Goal: Task Accomplishment & Management: Use online tool/utility

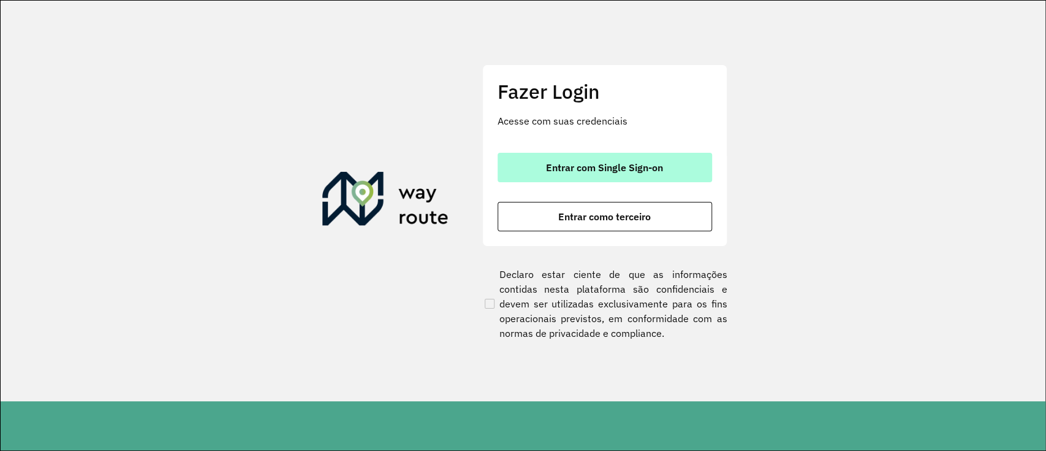
click at [576, 158] on button "Entrar com Single Sign-on" at bounding box center [605, 167] width 215 height 29
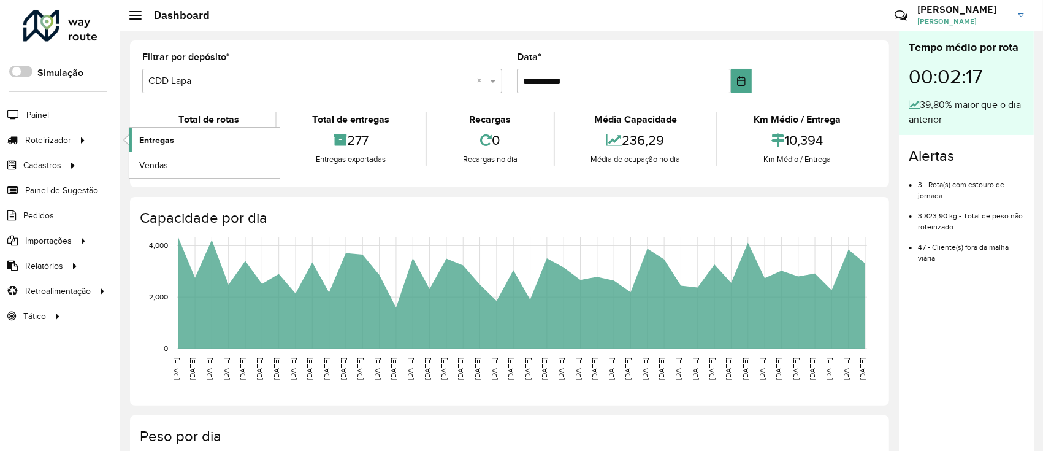
click at [198, 142] on link "Entregas" at bounding box center [204, 139] width 150 height 25
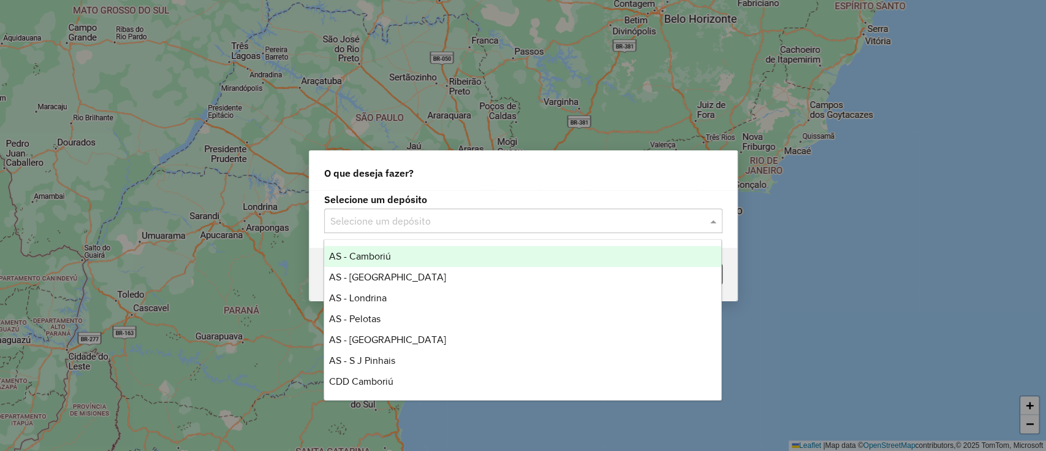
drag, startPoint x: 463, startPoint y: 221, endPoint x: 432, endPoint y: 259, distance: 49.6
click at [462, 223] on input "text" at bounding box center [511, 221] width 362 height 15
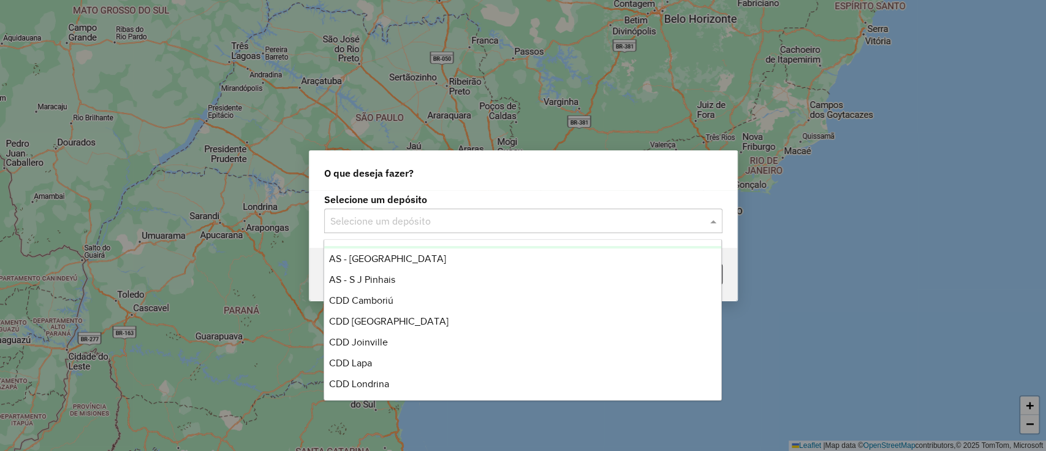
scroll to position [144, 0]
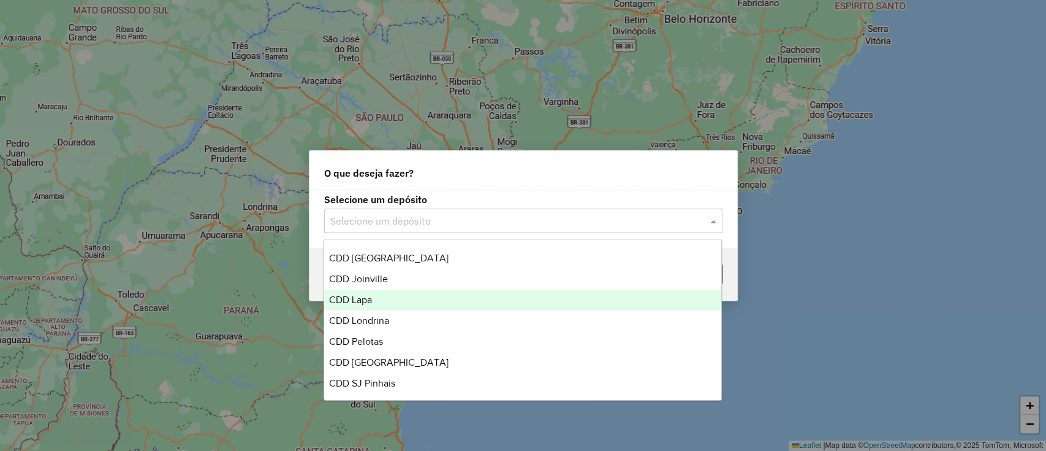
click at [367, 287] on div "CDD Joinville" at bounding box center [522, 278] width 397 height 21
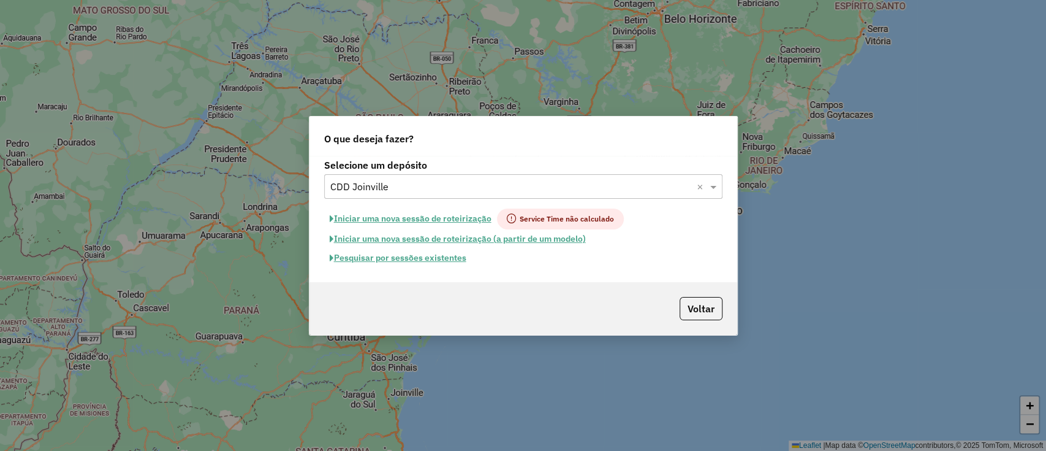
click at [408, 183] on input "text" at bounding box center [511, 187] width 362 height 15
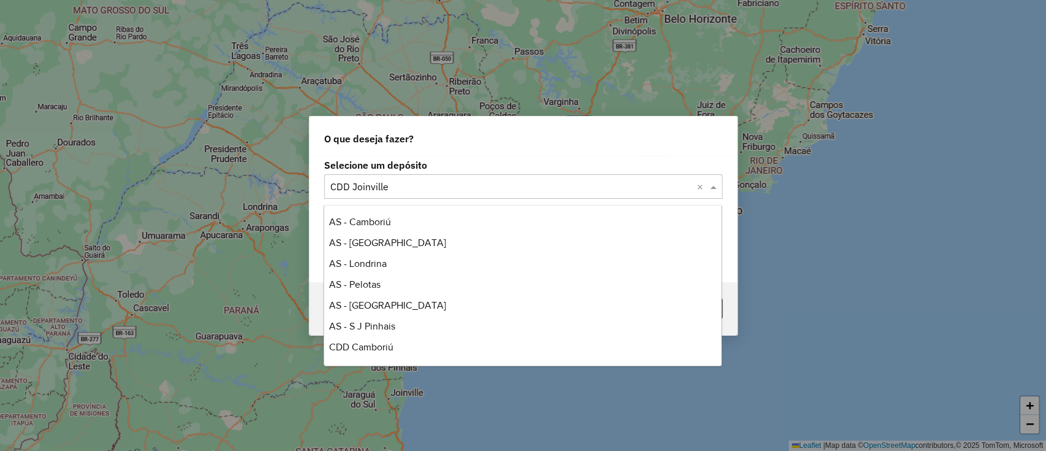
scroll to position [145, 0]
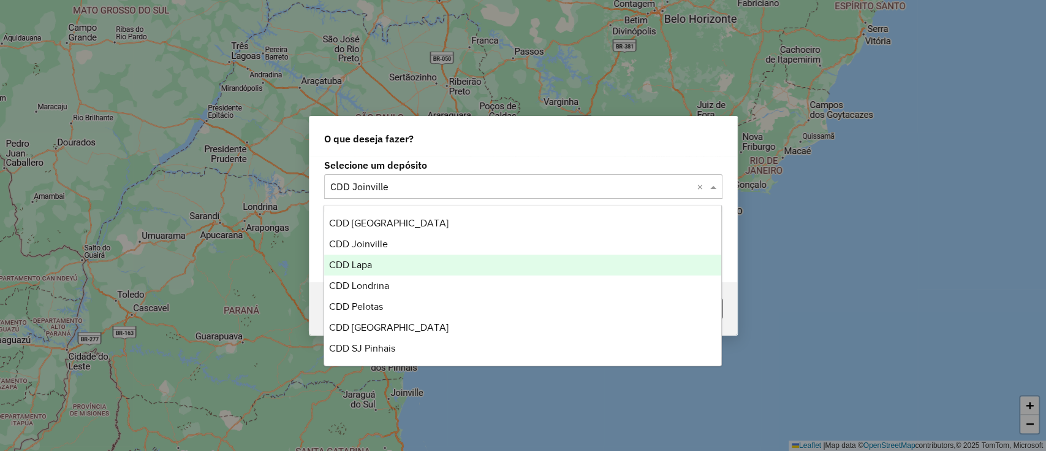
click at [378, 266] on div "CDD Lapa" at bounding box center [522, 264] width 397 height 21
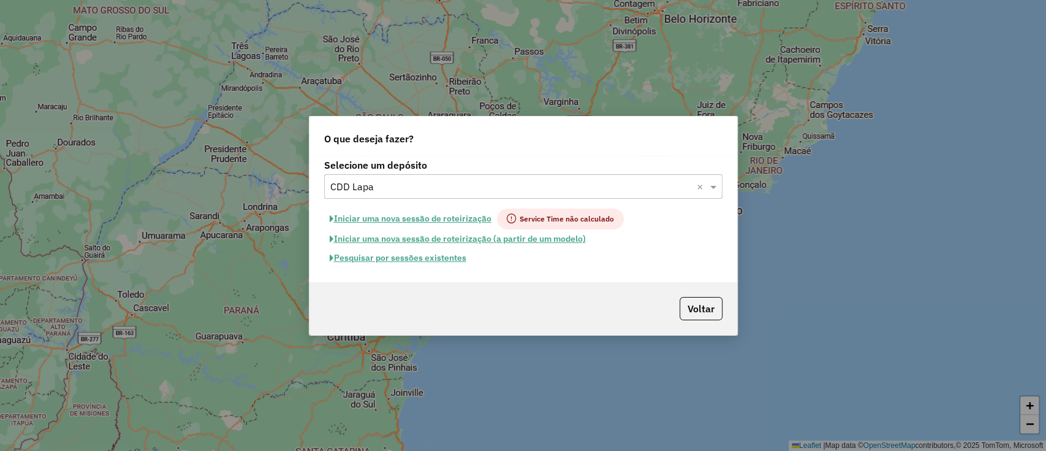
click at [440, 262] on button "Pesquisar por sessões existentes" at bounding box center [398, 257] width 148 height 19
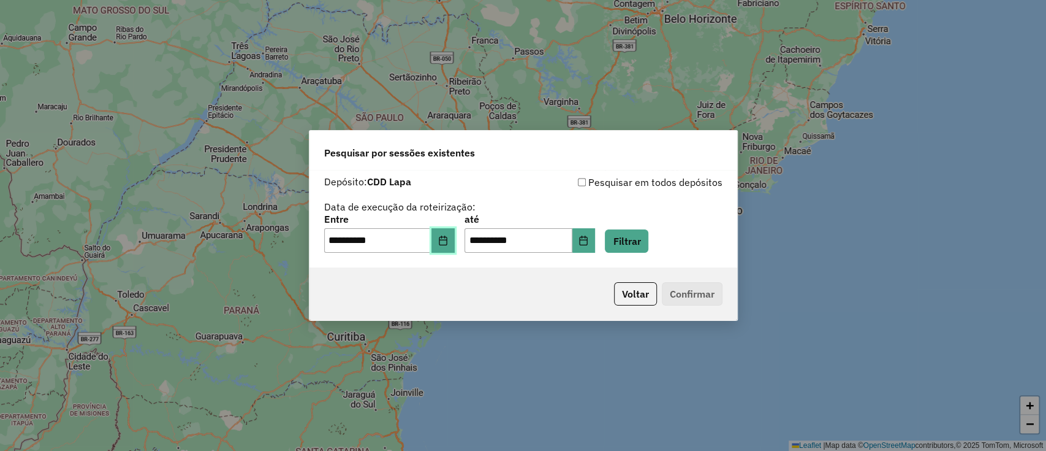
click at [446, 238] on icon "Choose Date" at bounding box center [443, 240] width 10 height 10
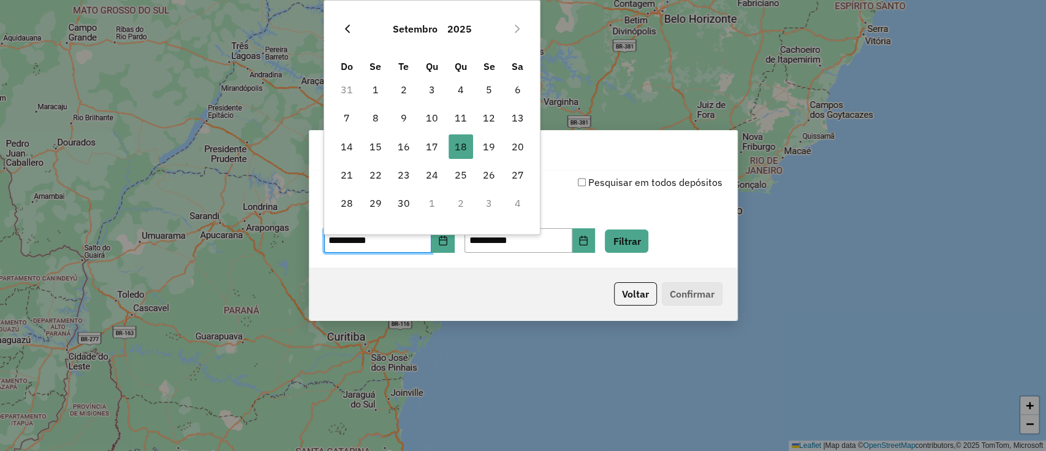
click at [355, 26] on button "Previous Month" at bounding box center [348, 29] width 20 height 20
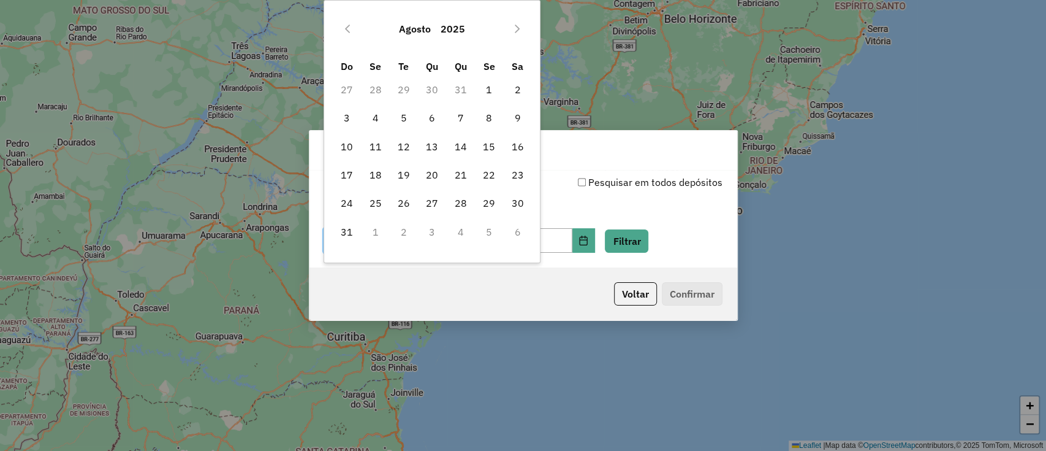
click at [355, 26] on button "Previous Month" at bounding box center [348, 29] width 20 height 20
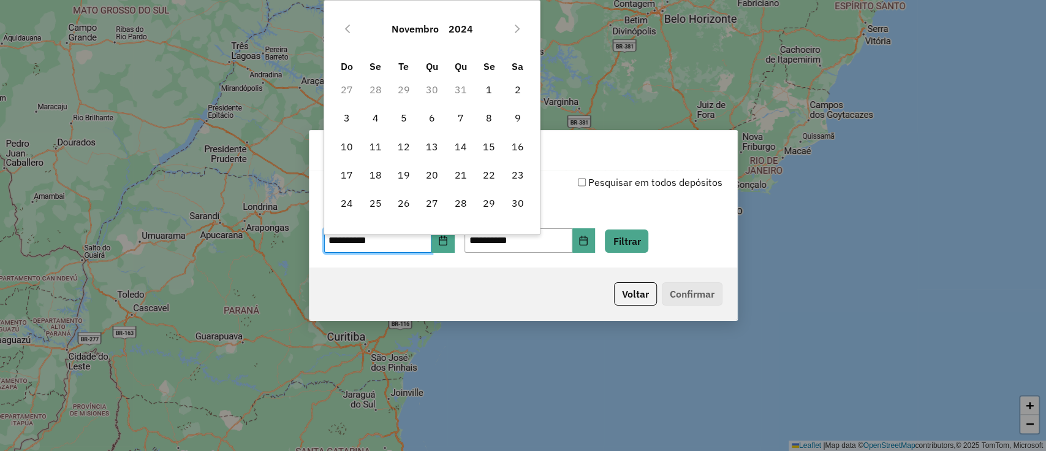
click at [355, 26] on button "Previous Month" at bounding box center [348, 29] width 20 height 20
click at [520, 22] on button "Next Month" at bounding box center [518, 29] width 20 height 20
click at [510, 32] on button "Next Month" at bounding box center [518, 29] width 20 height 20
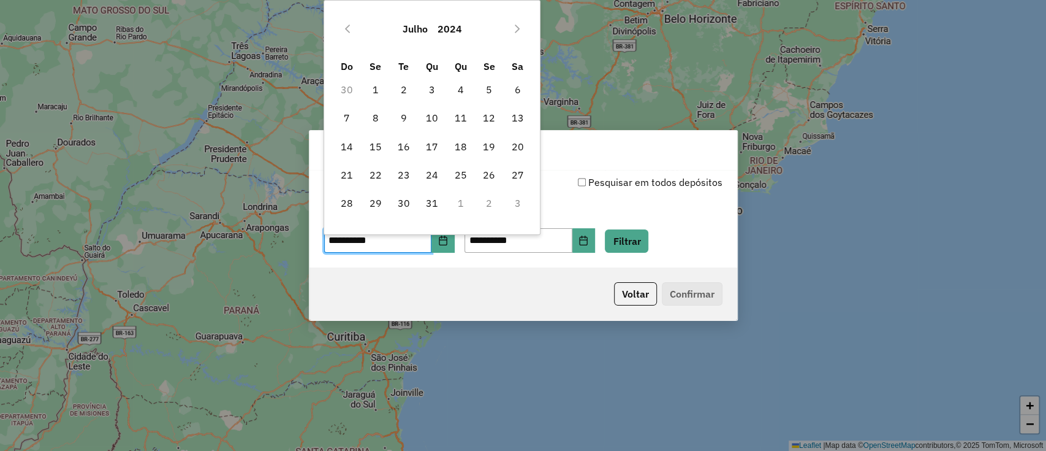
click at [510, 32] on button "Next Month" at bounding box center [518, 29] width 20 height 20
click at [463, 82] on span "1" at bounding box center [461, 89] width 25 height 25
type input "**********"
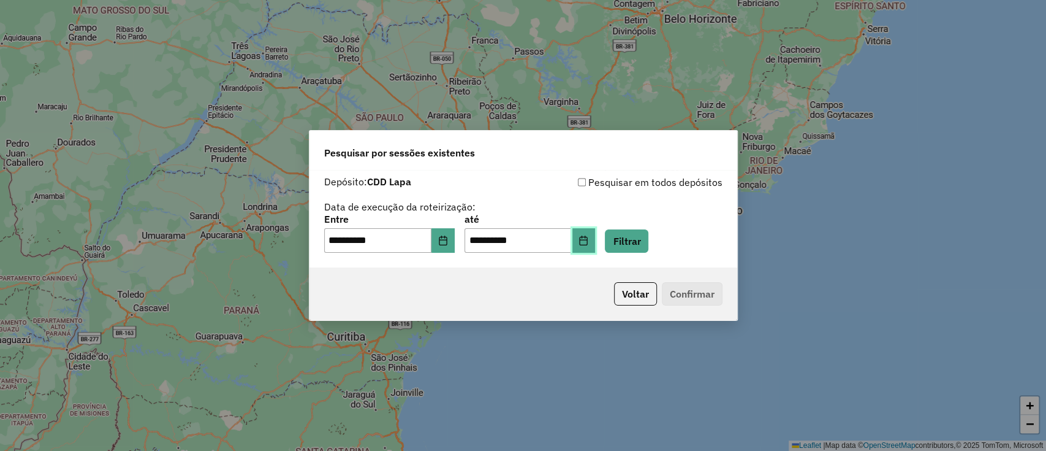
click at [588, 243] on icon "Choose Date" at bounding box center [584, 240] width 10 height 10
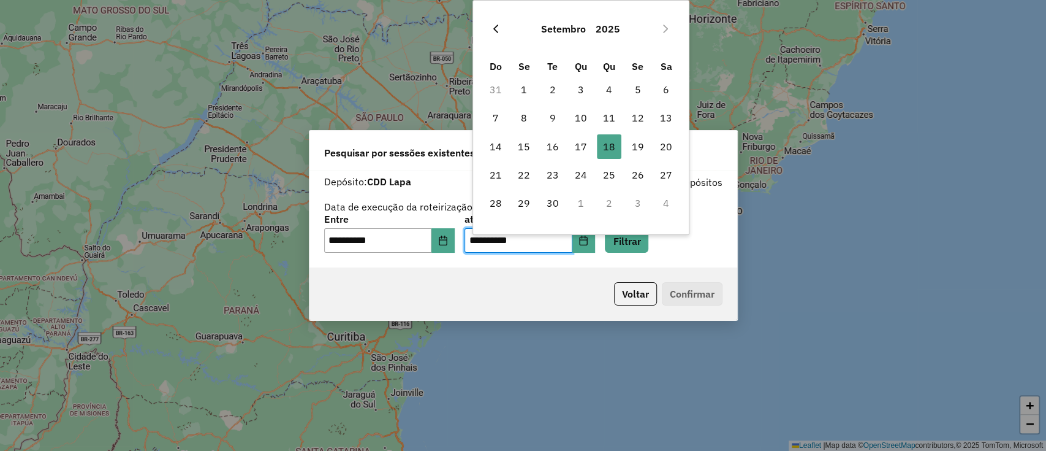
click at [496, 21] on button "Previous Month" at bounding box center [496, 29] width 20 height 20
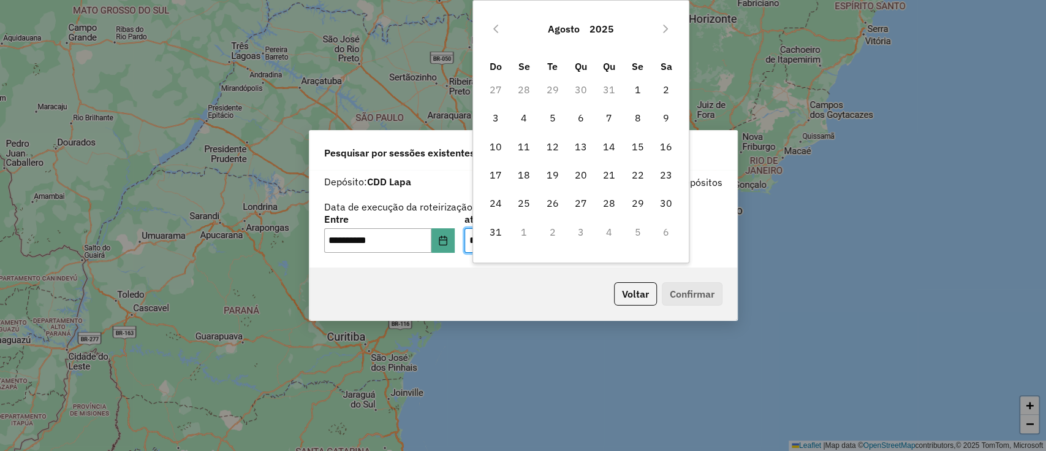
click at [496, 21] on button "Previous Month" at bounding box center [496, 29] width 20 height 20
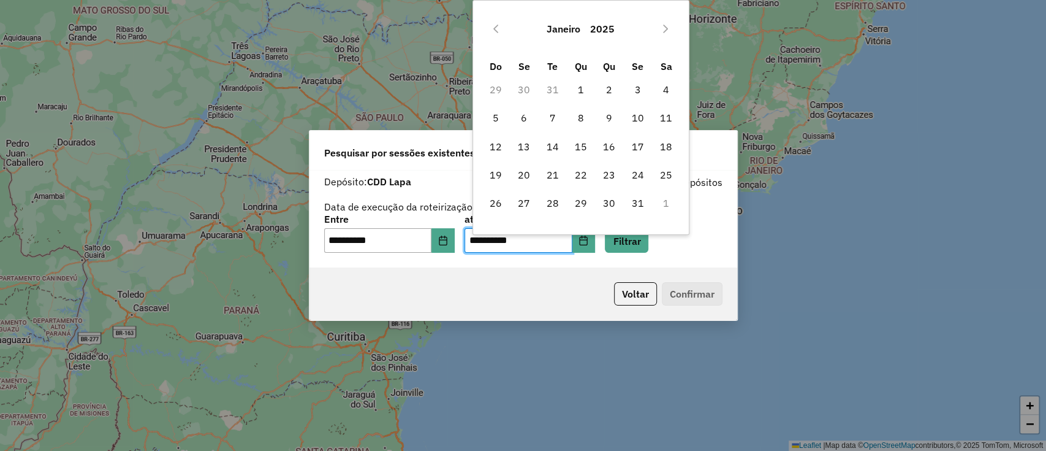
click at [496, 21] on button "Previous Month" at bounding box center [496, 29] width 20 height 20
click at [664, 31] on icon "Next Month" at bounding box center [666, 29] width 10 height 10
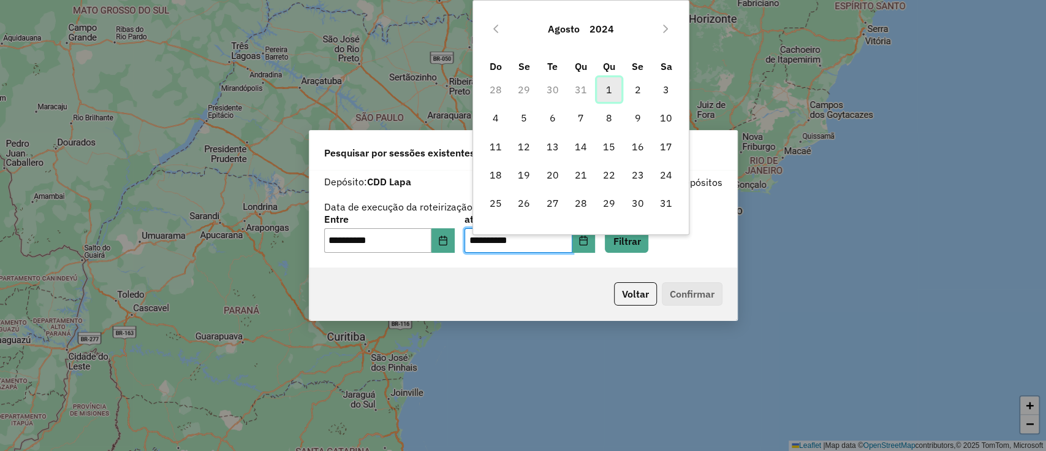
click at [612, 85] on span "1" at bounding box center [609, 89] width 25 height 25
type input "**********"
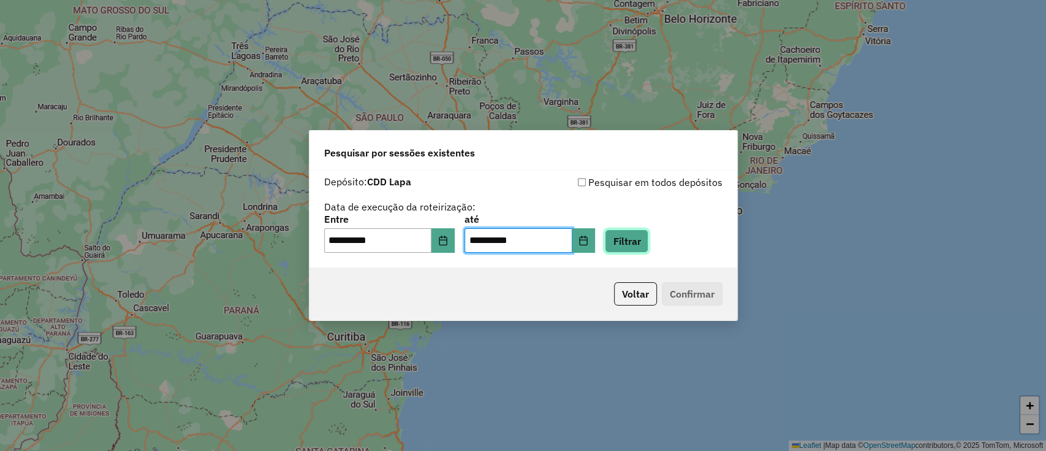
click at [642, 244] on button "Filtrar" at bounding box center [627, 240] width 44 height 23
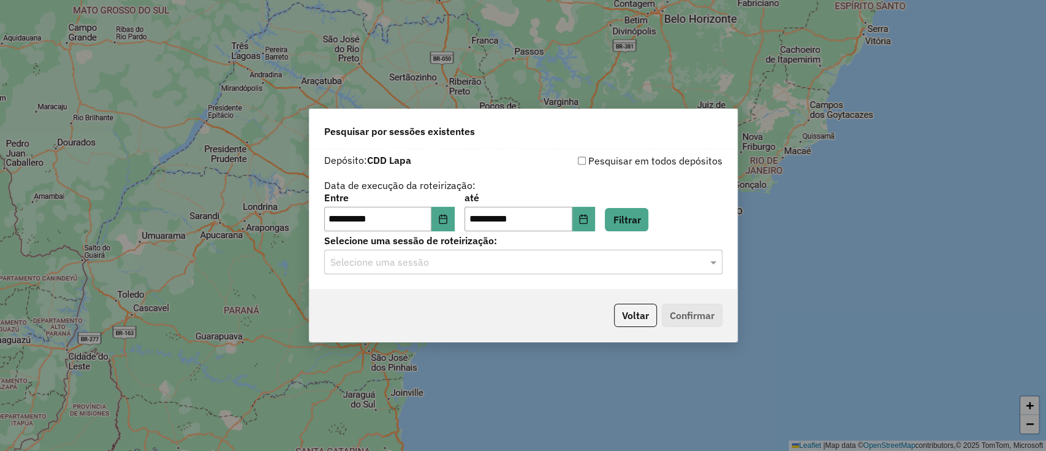
click at [574, 266] on input "text" at bounding box center [511, 262] width 362 height 15
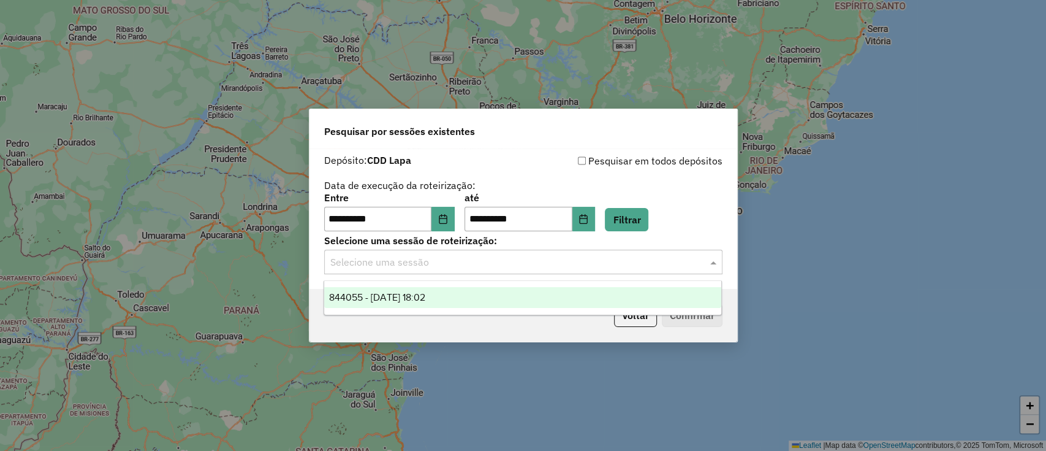
click at [451, 295] on div "844055 - 01/08/2024 18:02" at bounding box center [522, 297] width 397 height 21
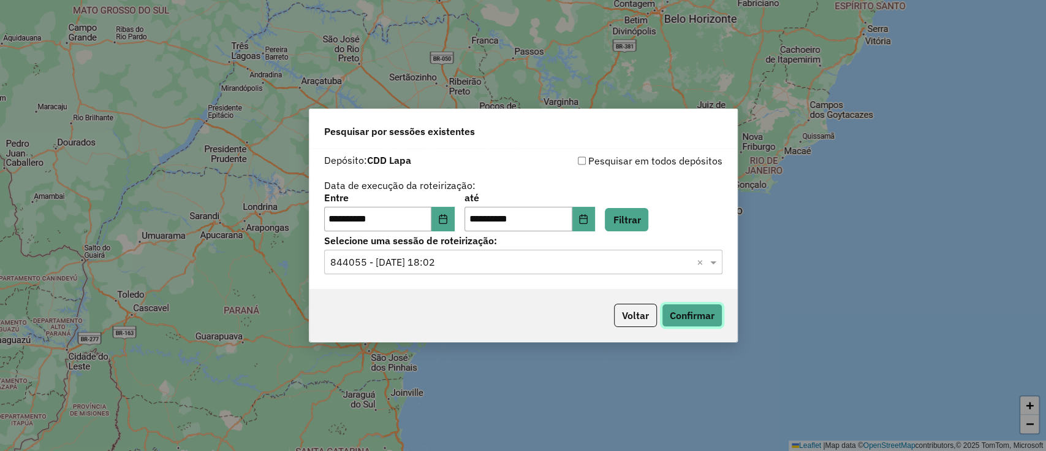
click at [681, 311] on button "Confirmar" at bounding box center [692, 314] width 61 height 23
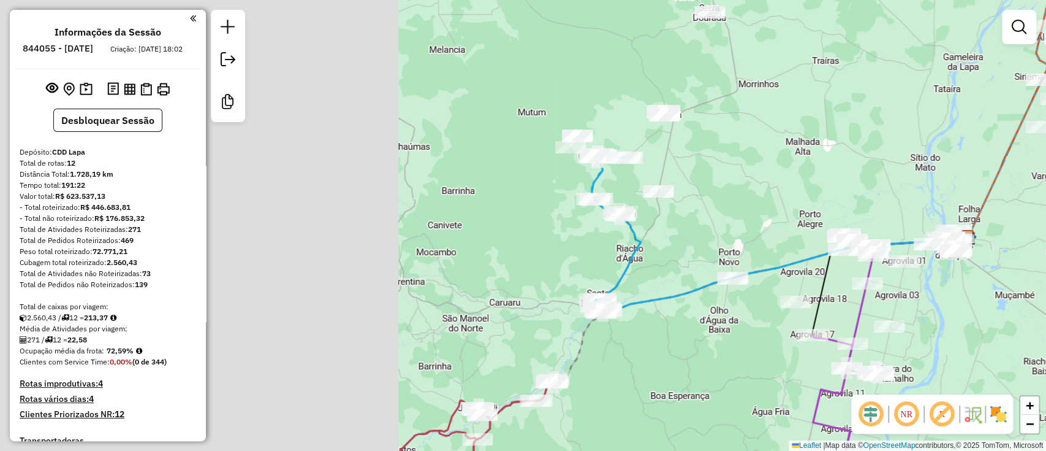
drag, startPoint x: 569, startPoint y: 264, endPoint x: 998, endPoint y: 270, distance: 428.5
click at [1020, 275] on div "Janela de atendimento Grade de atendimento Capacidade Transportadoras Veículos …" at bounding box center [523, 225] width 1046 height 451
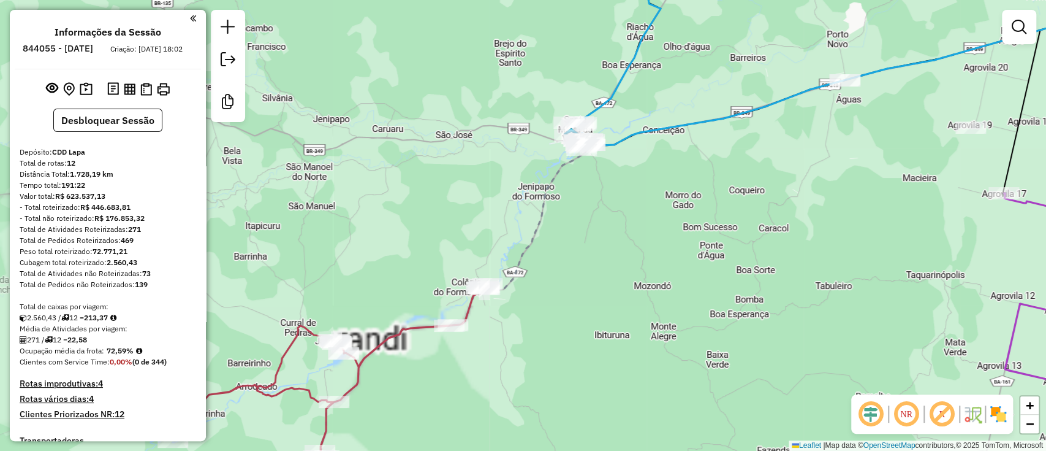
click at [421, 328] on icon at bounding box center [331, 390] width 311 height 212
select select "**********"
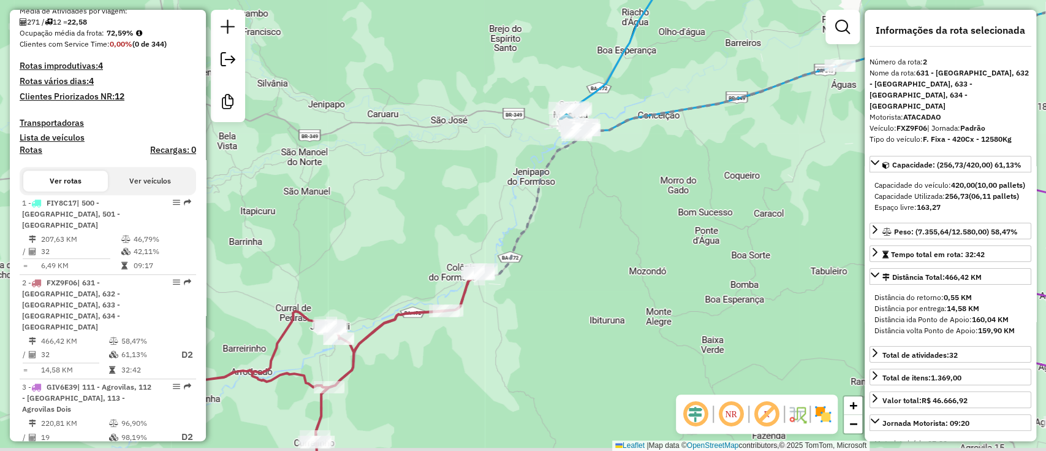
drag, startPoint x: 381, startPoint y: 302, endPoint x: 398, endPoint y: 282, distance: 25.7
click at [379, 298] on div "Janela de atendimento Grade de atendimento Capacidade Transportadoras Veículos …" at bounding box center [523, 225] width 1046 height 451
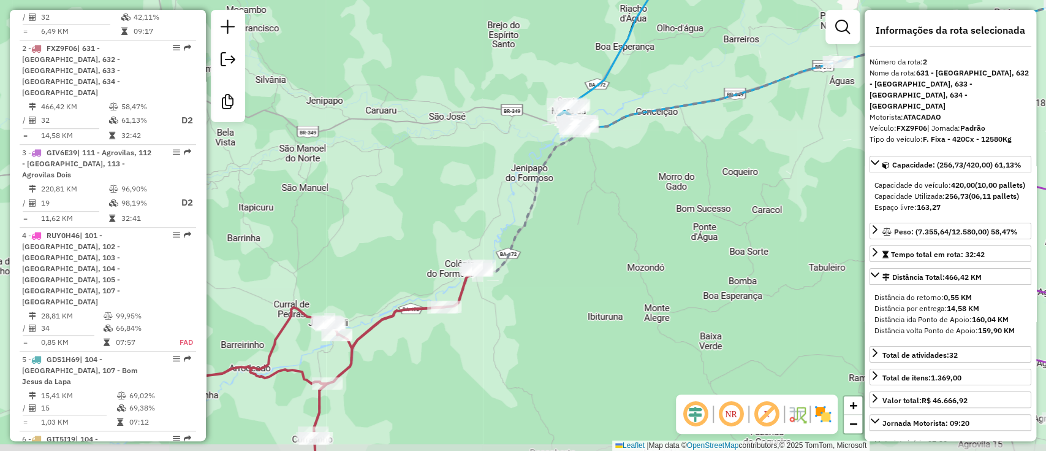
scroll to position [581, 0]
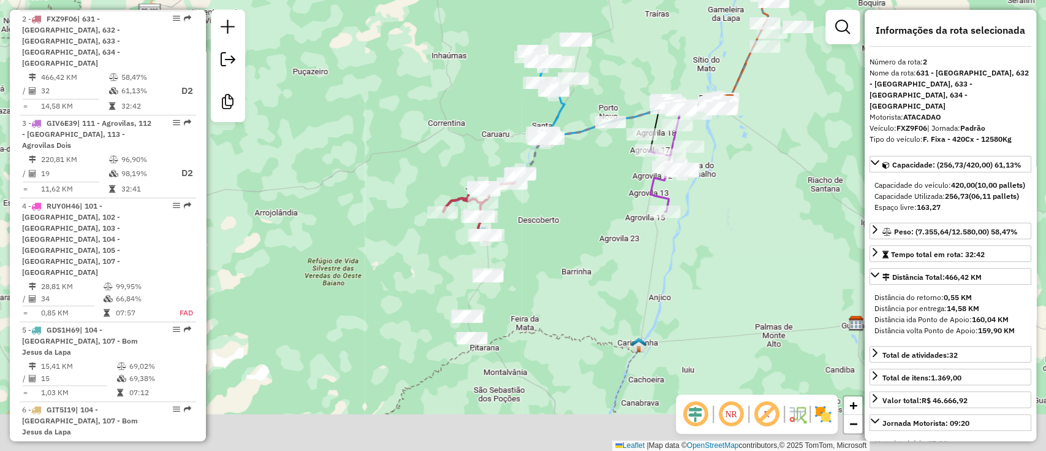
drag, startPoint x: 565, startPoint y: 268, endPoint x: 564, endPoint y: 226, distance: 41.7
click at [564, 226] on div "Janela de atendimento Grade de atendimento Capacidade Transportadoras Veículos …" at bounding box center [523, 225] width 1046 height 451
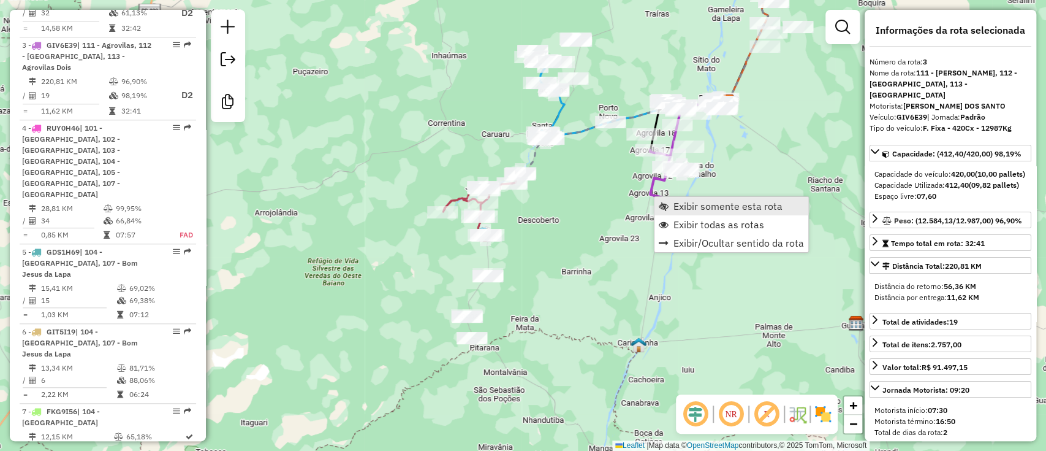
scroll to position [663, 0]
click at [683, 203] on span "Exibir somente esta rota" at bounding box center [728, 206] width 109 height 10
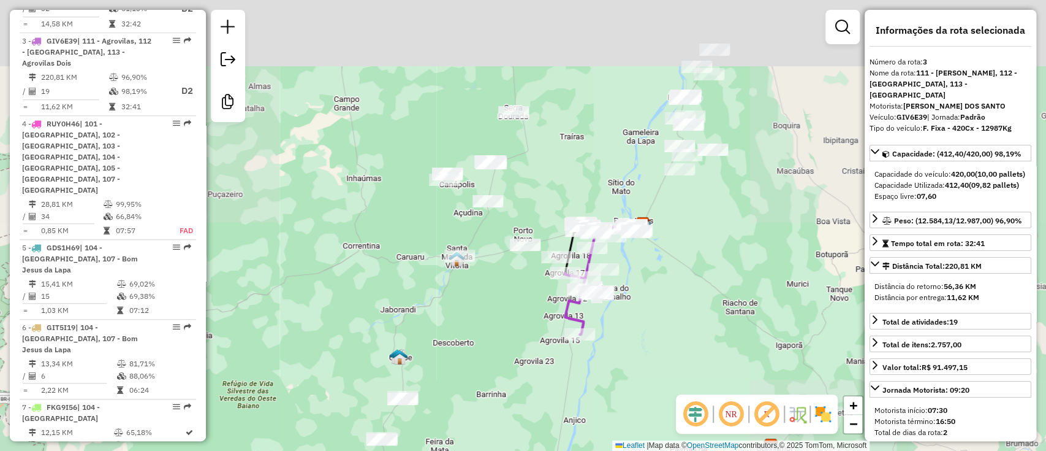
click at [446, 329] on div "Janela de atendimento Grade de atendimento Capacidade Transportadoras Veículos …" at bounding box center [523, 225] width 1046 height 451
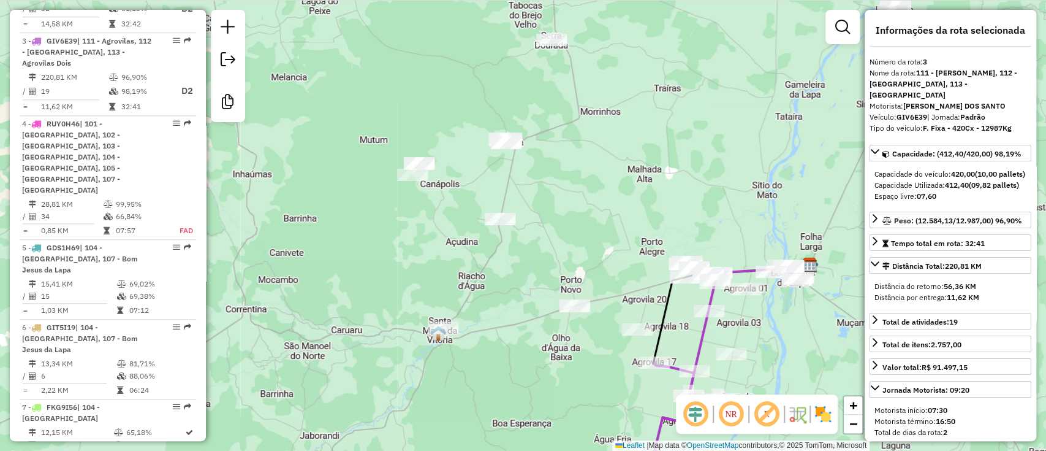
drag, startPoint x: 490, startPoint y: 217, endPoint x: 486, endPoint y: 286, distance: 68.8
click at [486, 286] on div "Janela de atendimento Grade de atendimento Capacidade Transportadoras Veículos …" at bounding box center [523, 225] width 1046 height 451
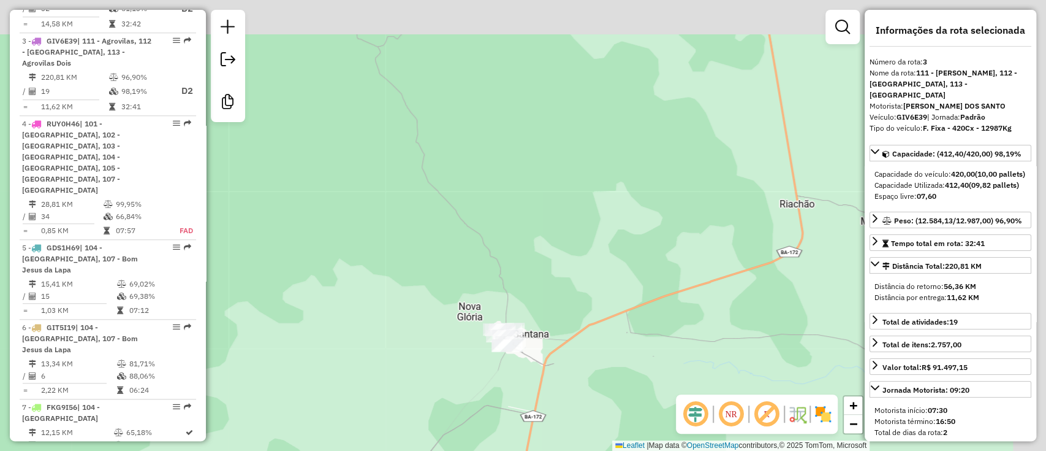
drag, startPoint x: 546, startPoint y: 267, endPoint x: 515, endPoint y: 367, distance: 104.5
click at [515, 367] on div "Janela de atendimento Grade de atendimento Capacidade Transportadoras Veículos …" at bounding box center [523, 225] width 1046 height 451
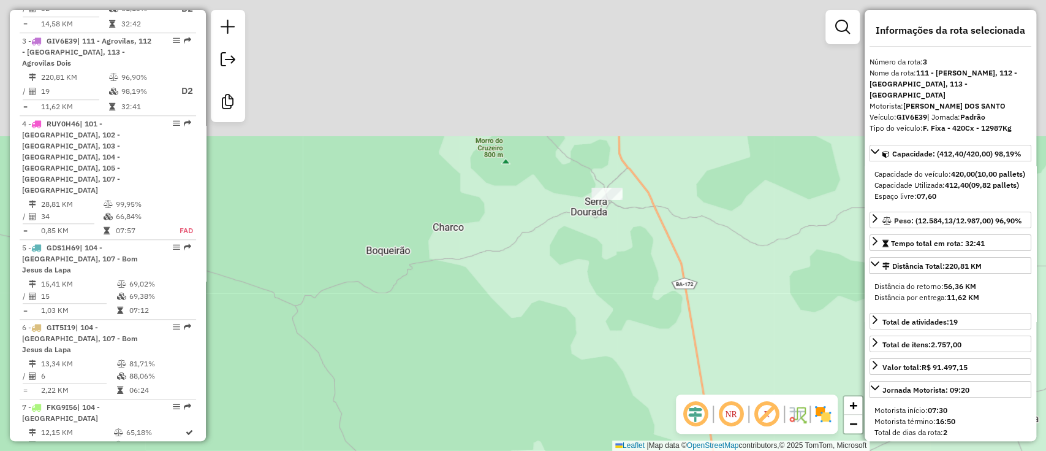
drag, startPoint x: 513, startPoint y: 261, endPoint x: 501, endPoint y: 292, distance: 33.4
click at [501, 292] on div "Janela de atendimento Grade de atendimento Capacidade Transportadoras Veículos …" at bounding box center [523, 225] width 1046 height 451
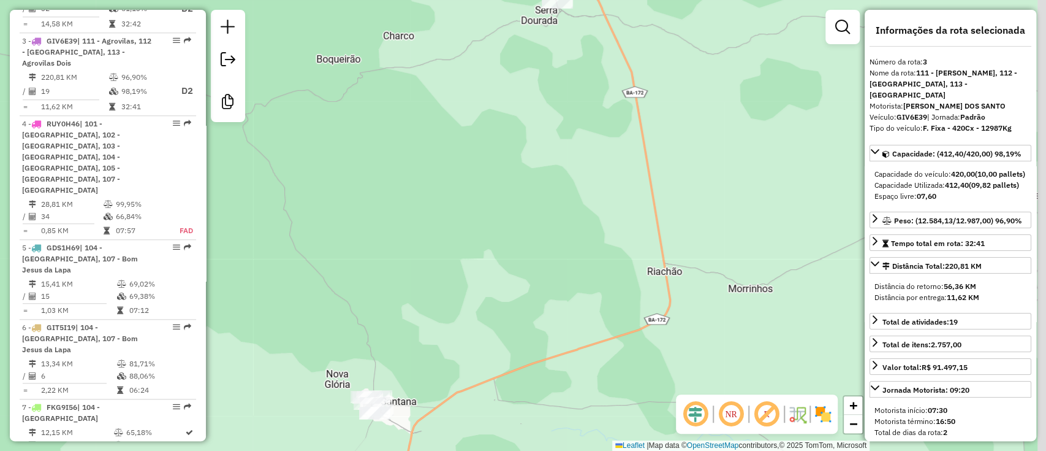
drag, startPoint x: 554, startPoint y: 127, endPoint x: 562, endPoint y: -28, distance: 155.3
click at [562, 0] on html "Aguarde... Pop-up bloqueado! Seu navegador bloqueou automáticamente a abertura …" at bounding box center [523, 225] width 1046 height 451
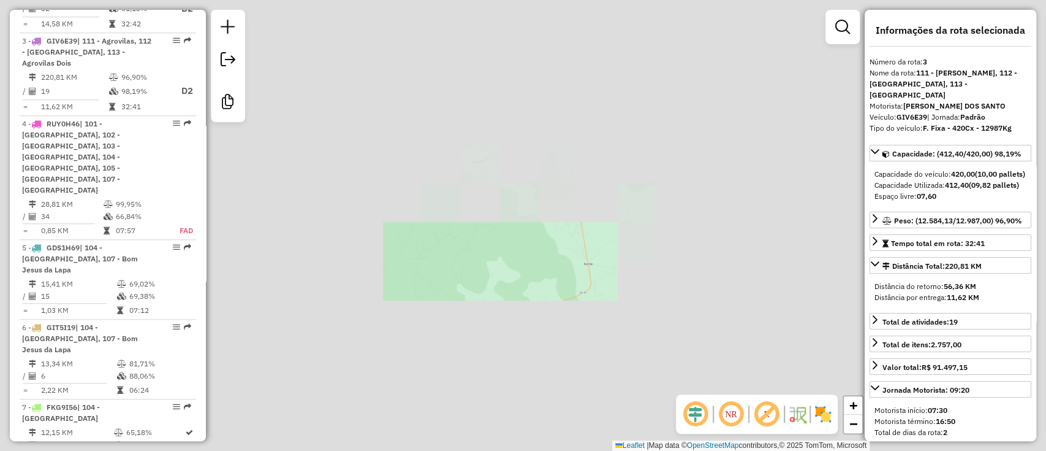
drag, startPoint x: 433, startPoint y: 384, endPoint x: 771, endPoint y: -72, distance: 567.5
click at [771, 0] on html "Aguarde... Pop-up bloqueado! Seu navegador bloqueou automáticamente a abertura …" at bounding box center [523, 225] width 1046 height 451
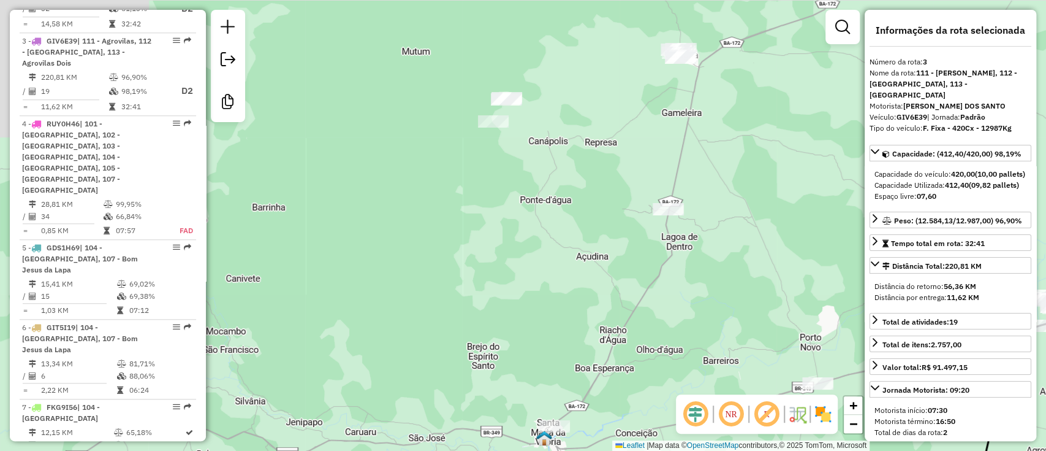
drag, startPoint x: 654, startPoint y: 110, endPoint x: 536, endPoint y: 286, distance: 211.7
click at [549, 286] on div "Janela de atendimento Grade de atendimento Capacidade Transportadoras Veículos …" at bounding box center [523, 225] width 1046 height 451
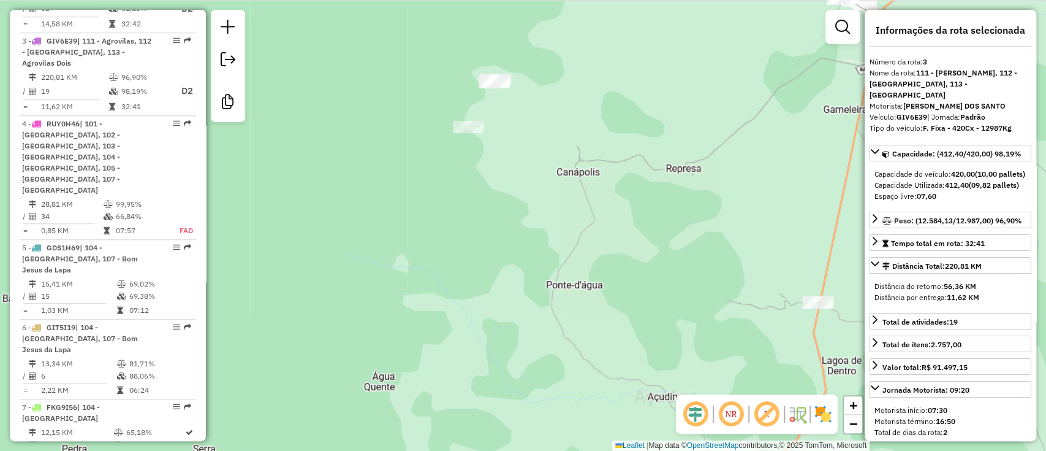
drag, startPoint x: 613, startPoint y: 231, endPoint x: 426, endPoint y: 37, distance: 269.2
click at [433, 45] on div "Janela de atendimento Grade de atendimento Capacidade Transportadoras Veículos …" at bounding box center [523, 225] width 1046 height 451
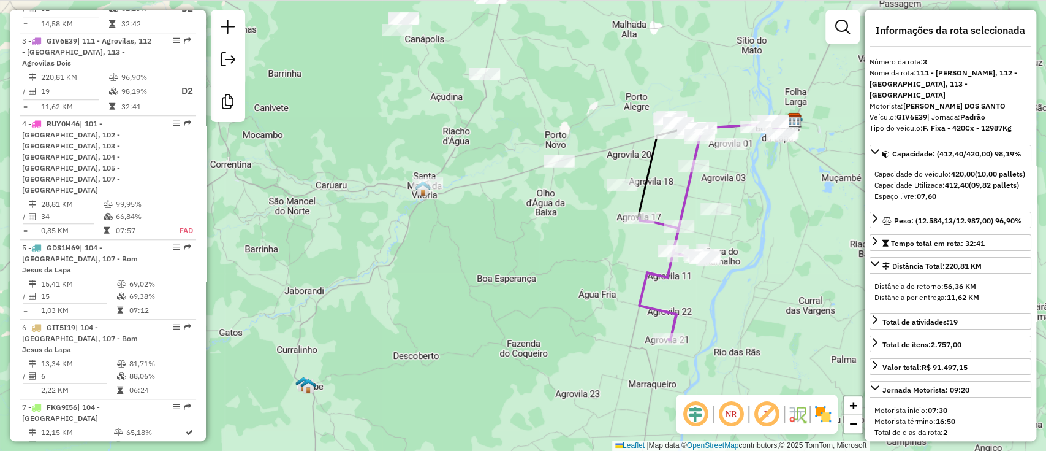
drag, startPoint x: 553, startPoint y: 123, endPoint x: 531, endPoint y: 79, distance: 49.1
click at [531, 79] on div "Janela de atendimento Grade de atendimento Capacidade Transportadoras Veículos …" at bounding box center [523, 225] width 1046 height 451
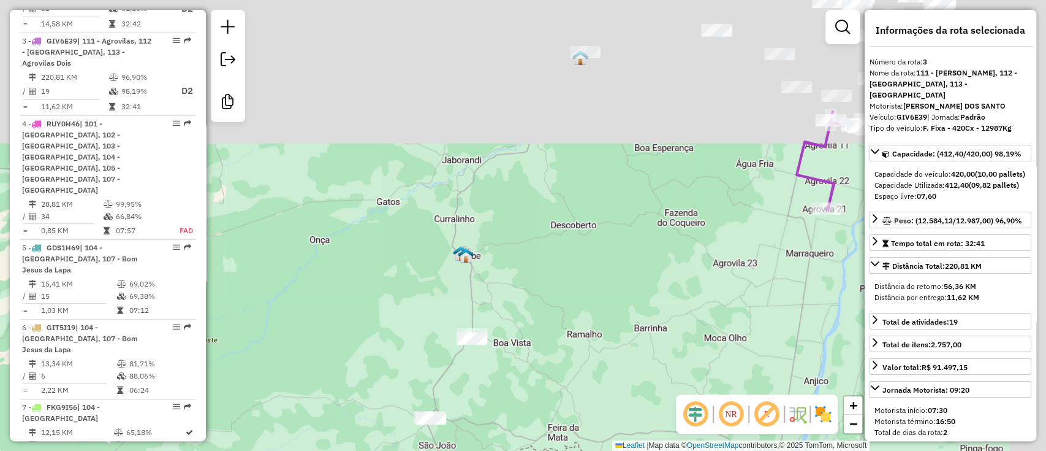
drag, startPoint x: 595, startPoint y: 298, endPoint x: 574, endPoint y: 346, distance: 52.2
click at [579, 346] on div "Janela de atendimento Grade de atendimento Capacidade Transportadoras Veículos …" at bounding box center [523, 225] width 1046 height 451
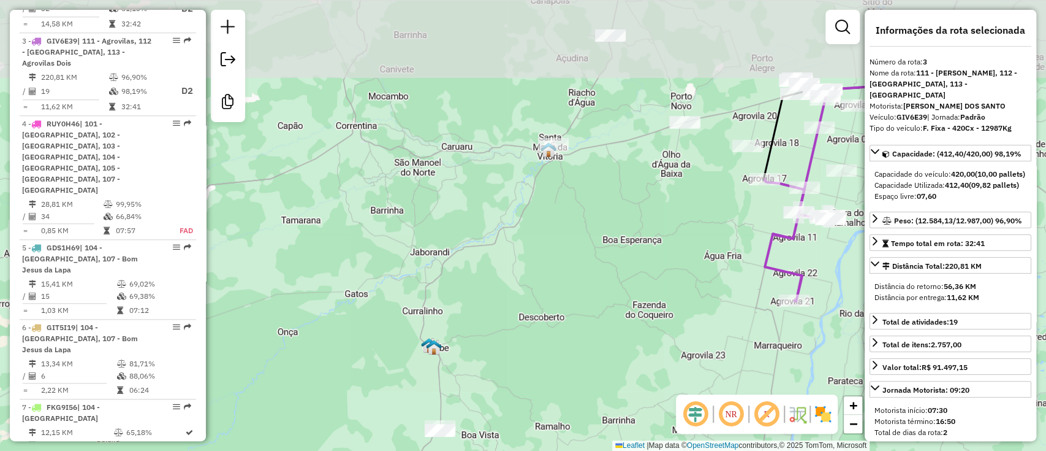
drag, startPoint x: 550, startPoint y: 249, endPoint x: 505, endPoint y: 329, distance: 91.2
click at [506, 344] on div "Janela de atendimento Grade de atendimento Capacidade Transportadoras Veículos …" at bounding box center [523, 225] width 1046 height 451
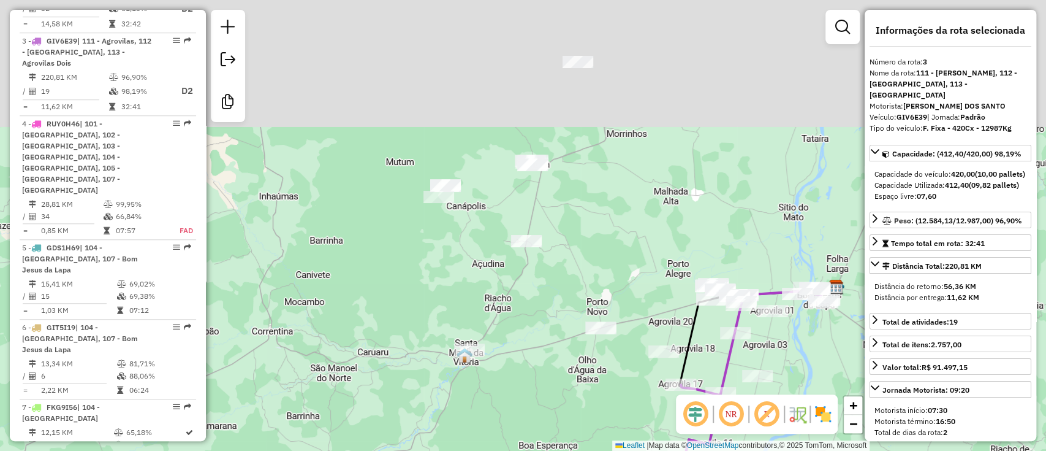
drag, startPoint x: 577, startPoint y: 196, endPoint x: 505, endPoint y: 382, distance: 199.7
click at [505, 382] on div "Janela de atendimento Grade de atendimento Capacidade Transportadoras Veículos …" at bounding box center [523, 225] width 1046 height 451
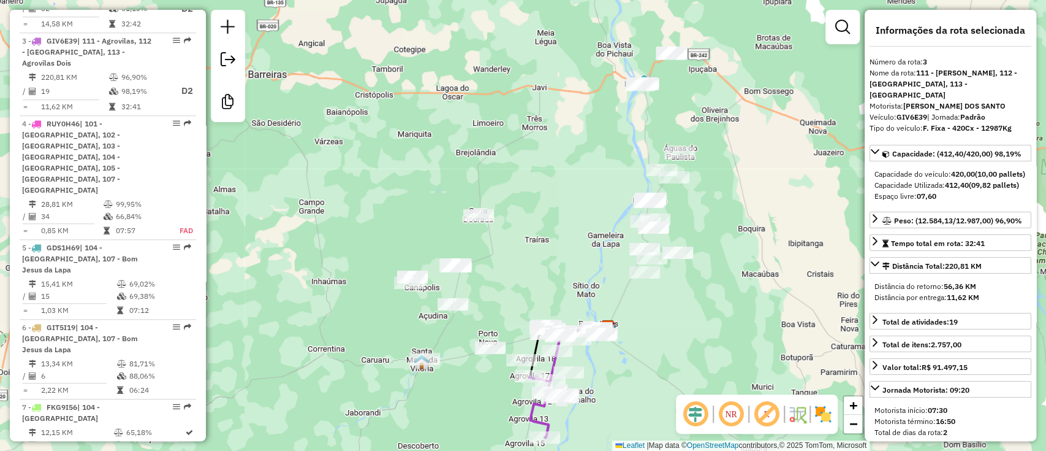
drag, startPoint x: 687, startPoint y: 159, endPoint x: 591, endPoint y: 188, distance: 100.0
click at [591, 191] on div "Janela de atendimento Grade de atendimento Capacidade Transportadoras Veículos …" at bounding box center [523, 225] width 1046 height 451
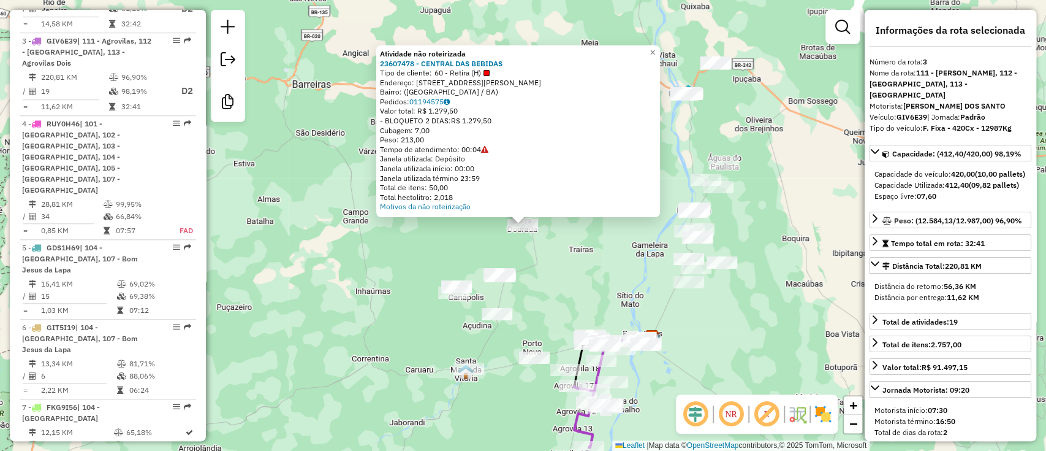
drag, startPoint x: 566, startPoint y: 265, endPoint x: 566, endPoint y: 226, distance: 39.2
click at [566, 226] on div "Atividade não roteirizada 23607478 - CENTRAL DAS BEBIDAS Tipo de cliente: 60 - …" at bounding box center [523, 225] width 1046 height 451
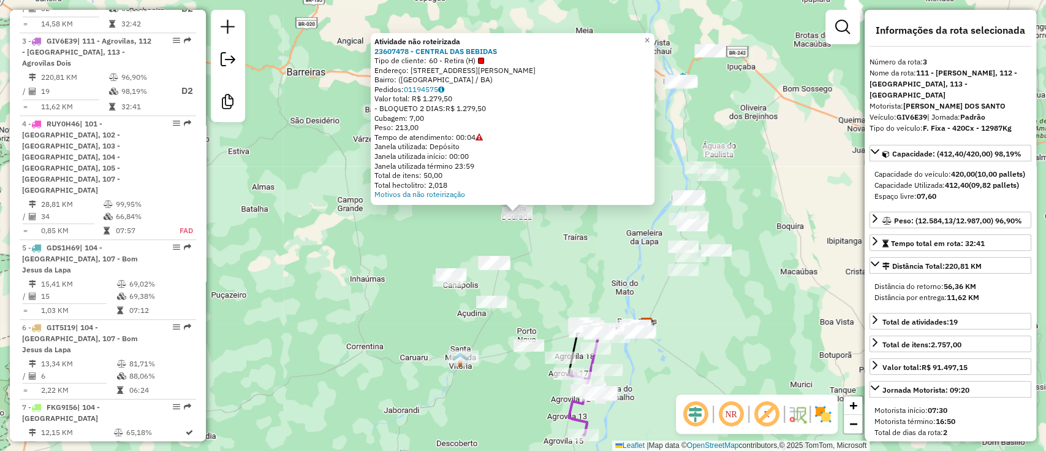
drag, startPoint x: 745, startPoint y: 94, endPoint x: 739, endPoint y: 110, distance: 16.7
click at [739, 110] on div "Atividade não roteirizada 23607478 - CENTRAL DAS BEBIDAS Tipo de cliente: 60 - …" at bounding box center [523, 225] width 1046 height 451
